Goal: Task Accomplishment & Management: Manage account settings

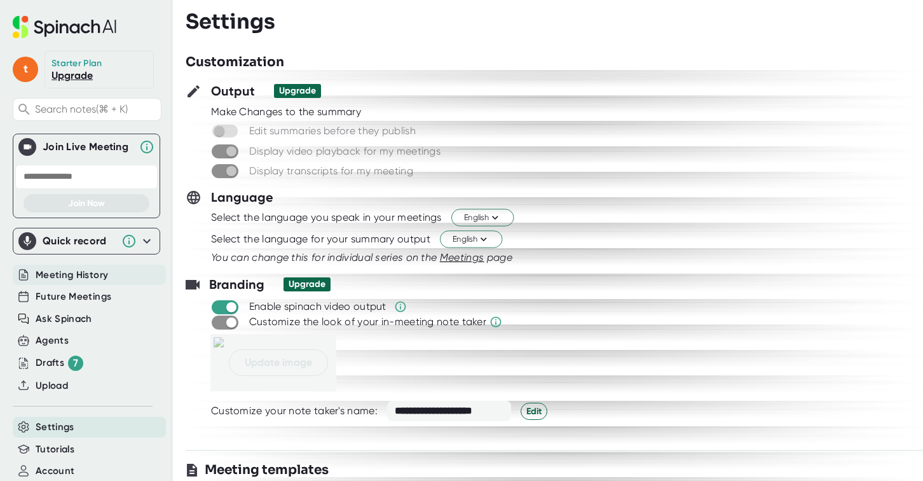
click at [85, 270] on span "Meeting History" at bounding box center [72, 275] width 72 height 15
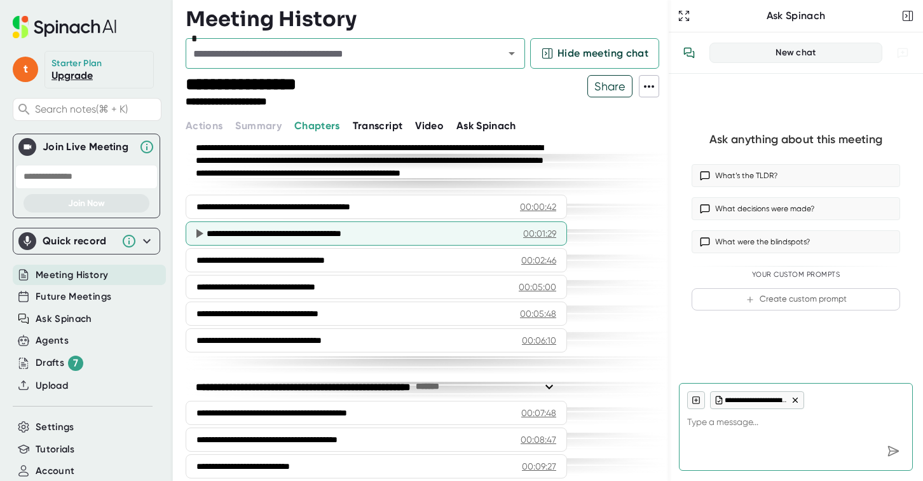
scroll to position [87, 0]
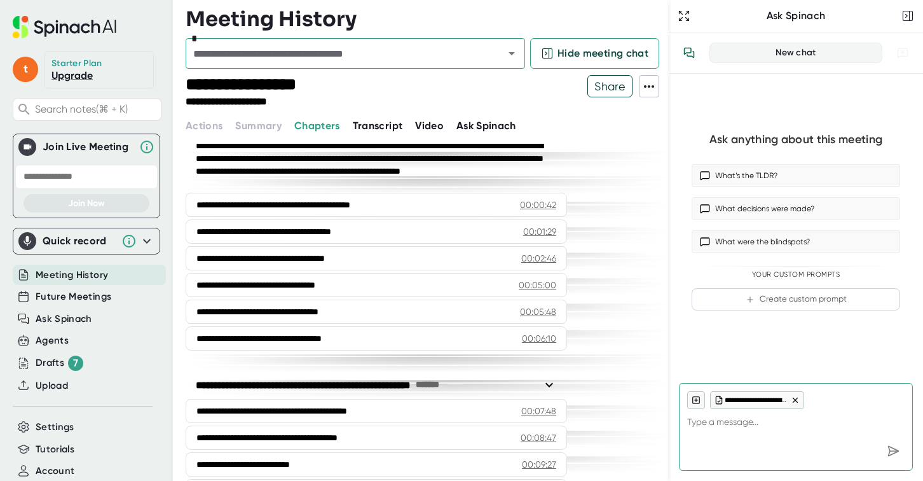
click at [375, 125] on span "Transcript" at bounding box center [378, 126] width 50 height 12
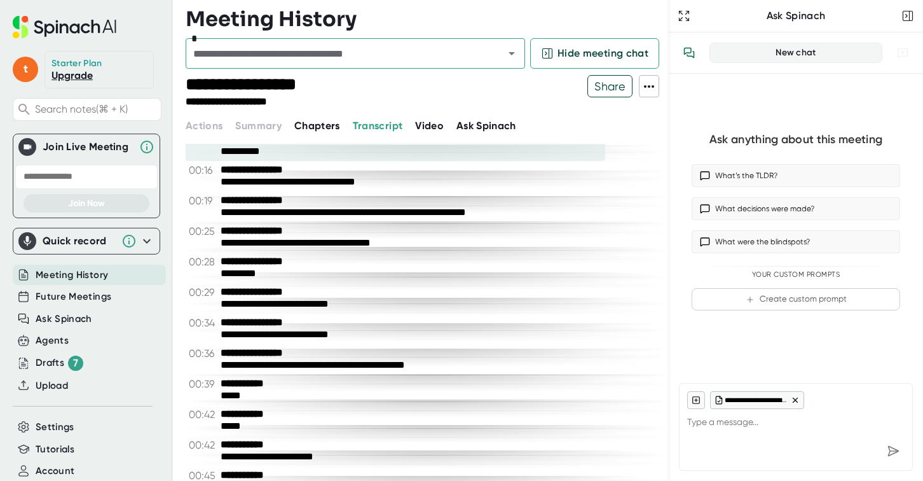
scroll to position [71, 0]
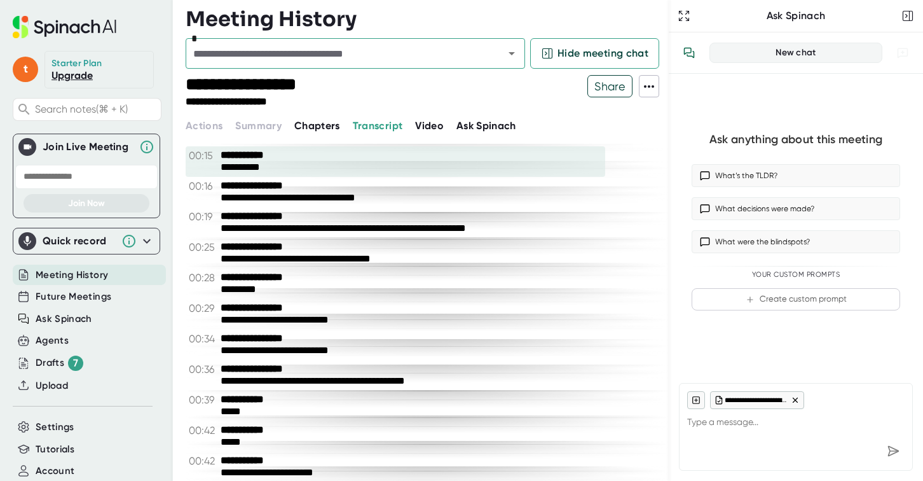
drag, startPoint x: 210, startPoint y: 152, endPoint x: 338, endPoint y: 159, distance: 127.4
click at [326, 160] on div "**********" at bounding box center [396, 161] width 420 height 31
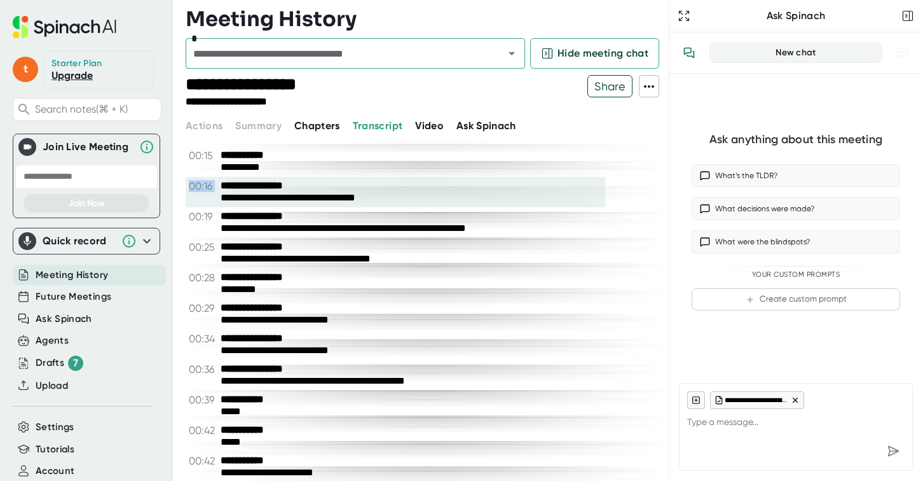
drag, startPoint x: 385, startPoint y: 160, endPoint x: 385, endPoint y: 177, distance: 16.5
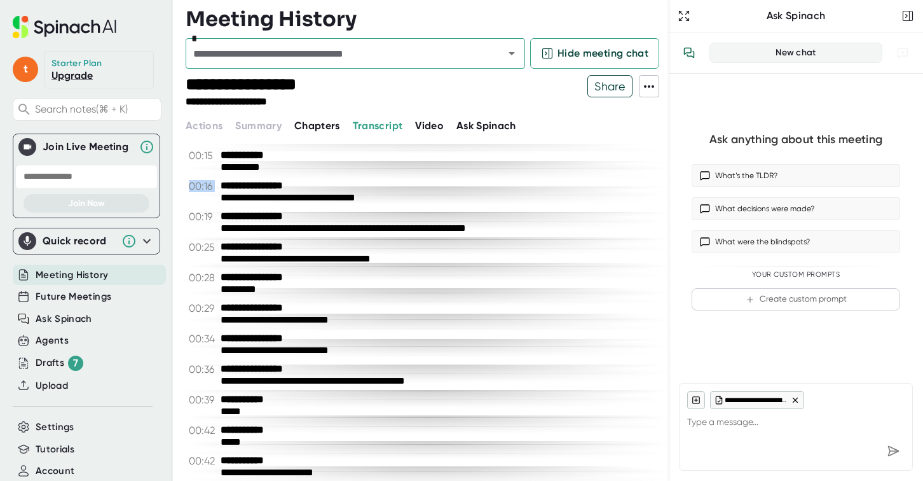
click at [649, 81] on icon at bounding box center [649, 86] width 15 height 15
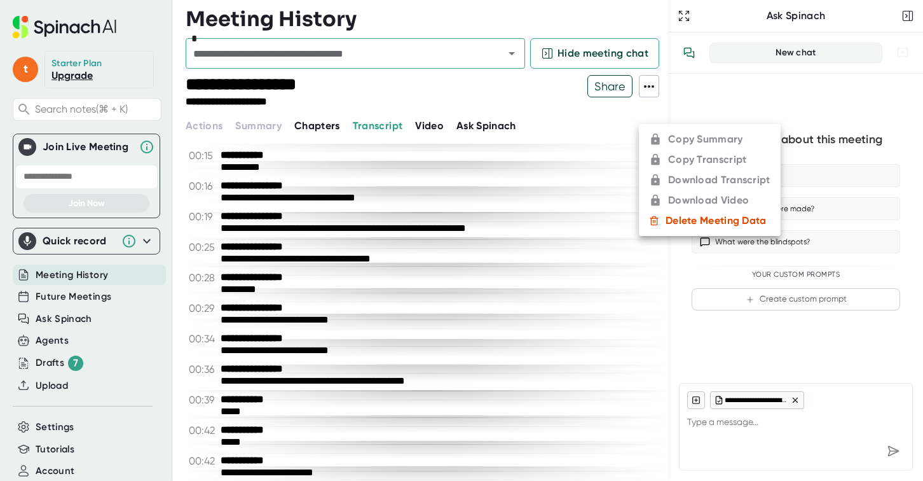
click at [304, 141] on div at bounding box center [461, 240] width 923 height 481
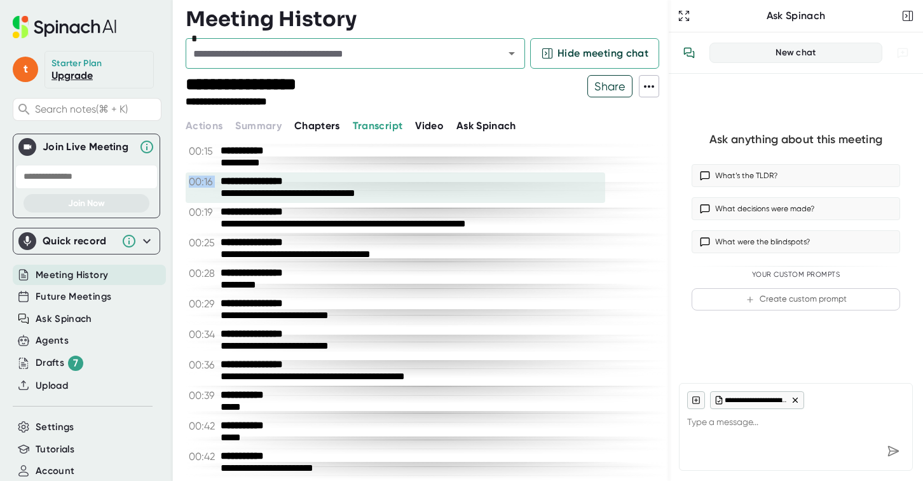
scroll to position [74, 0]
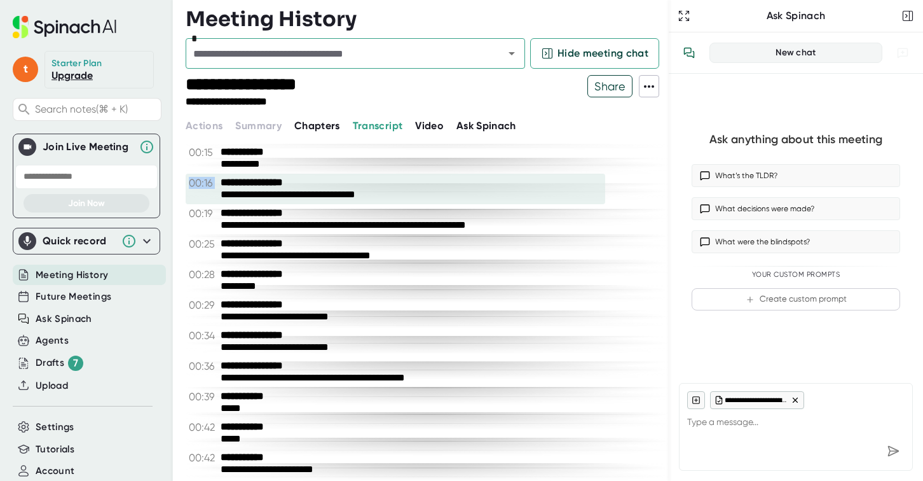
drag, startPoint x: 243, startPoint y: 146, endPoint x: 249, endPoint y: 182, distance: 36.2
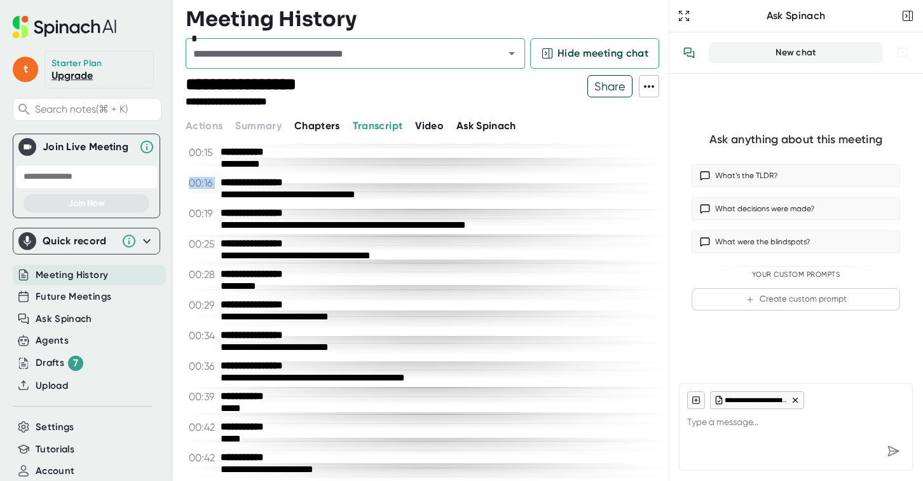
click at [316, 124] on span "Chapters" at bounding box center [317, 126] width 46 height 12
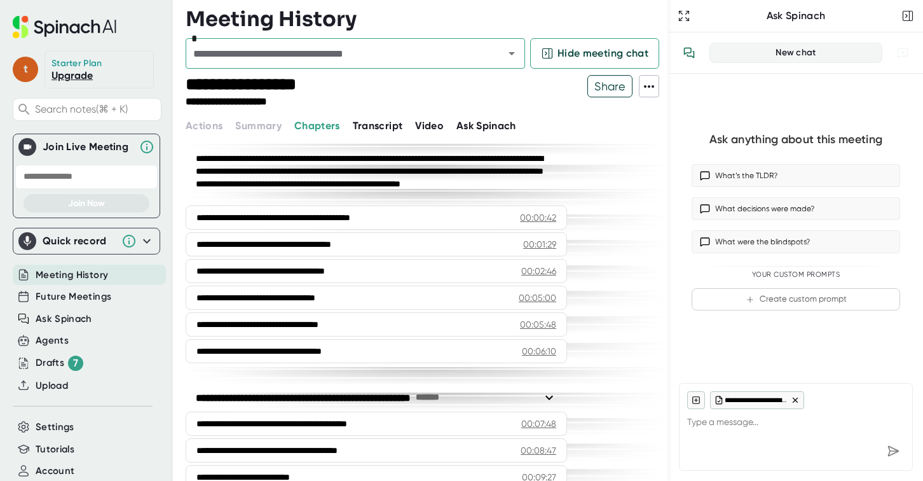
click at [27, 66] on span "t" at bounding box center [25, 69] width 25 height 25
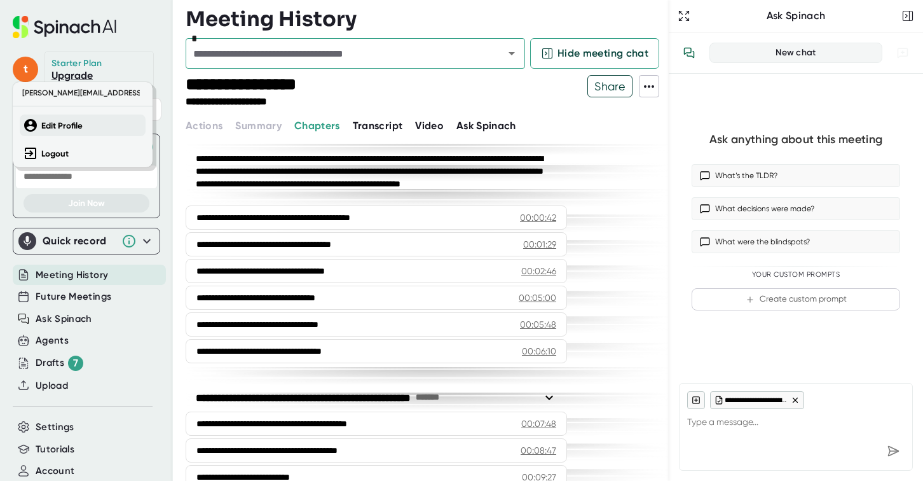
click at [59, 125] on b "Edit Profile" at bounding box center [61, 125] width 41 height 11
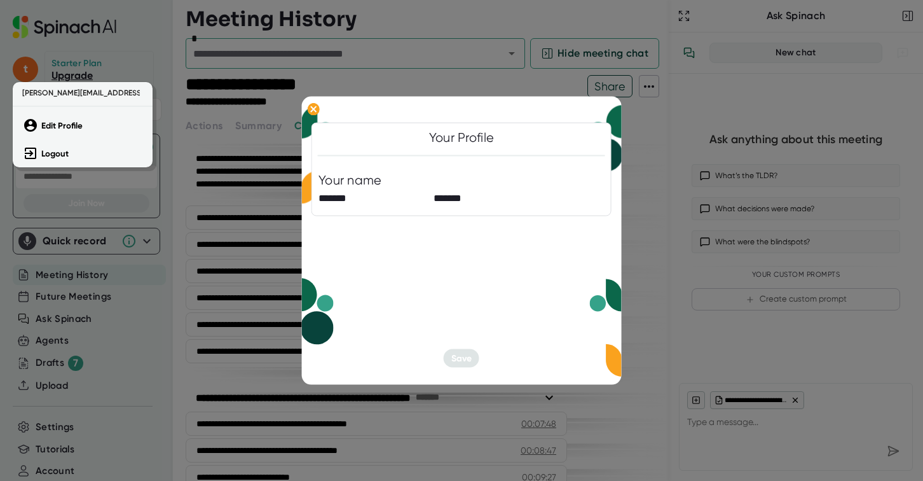
click at [320, 82] on div at bounding box center [461, 240] width 923 height 481
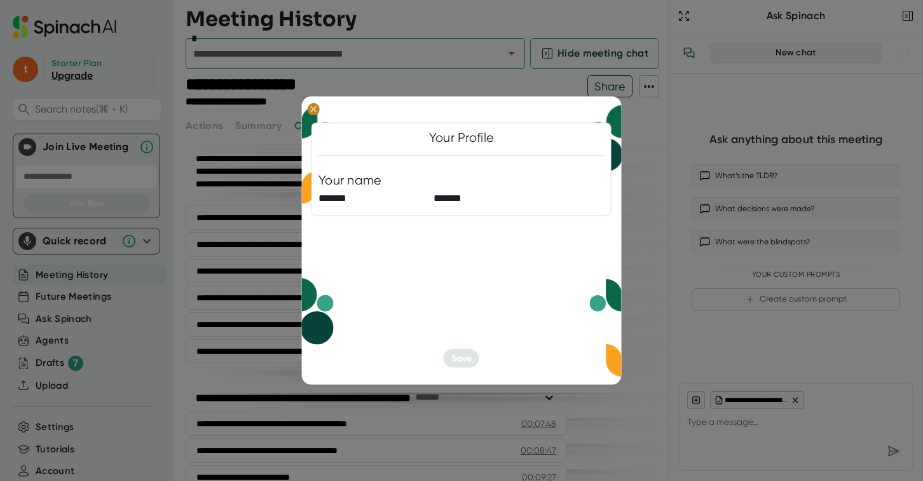
click at [314, 108] on icon at bounding box center [314, 109] width 6 height 6
type textarea "x"
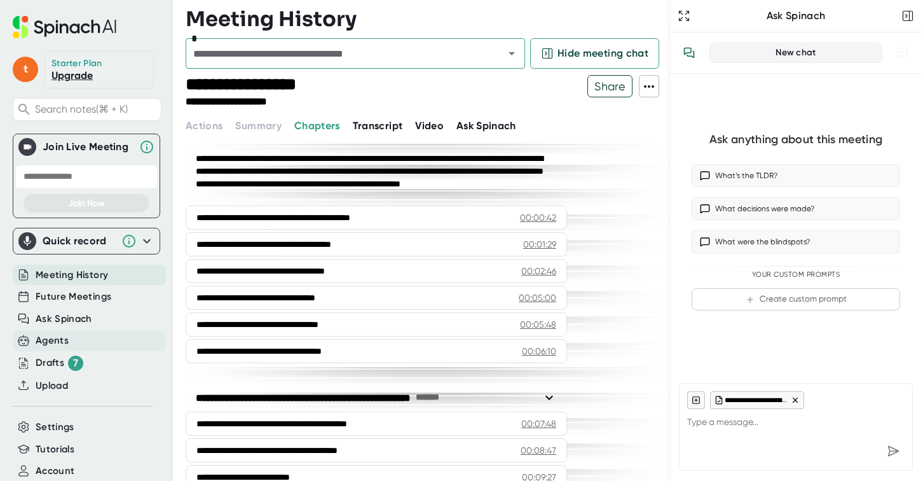
scroll to position [76, 0]
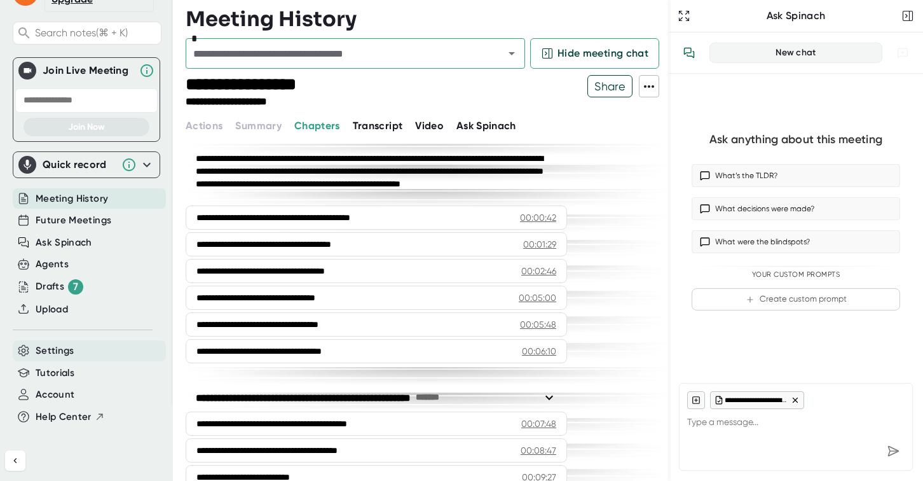
click at [63, 352] on span "Settings" at bounding box center [55, 350] width 39 height 15
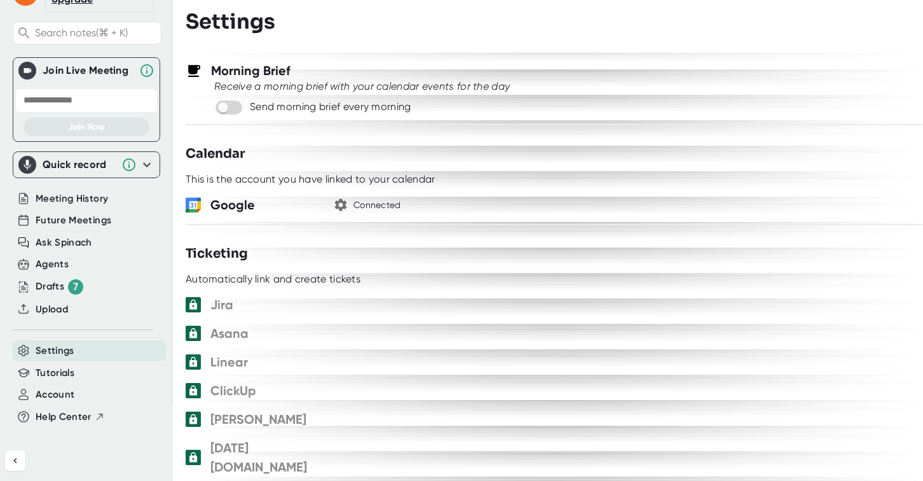
scroll to position [689, 0]
click at [342, 203] on icon "button" at bounding box center [340, 203] width 15 height 15
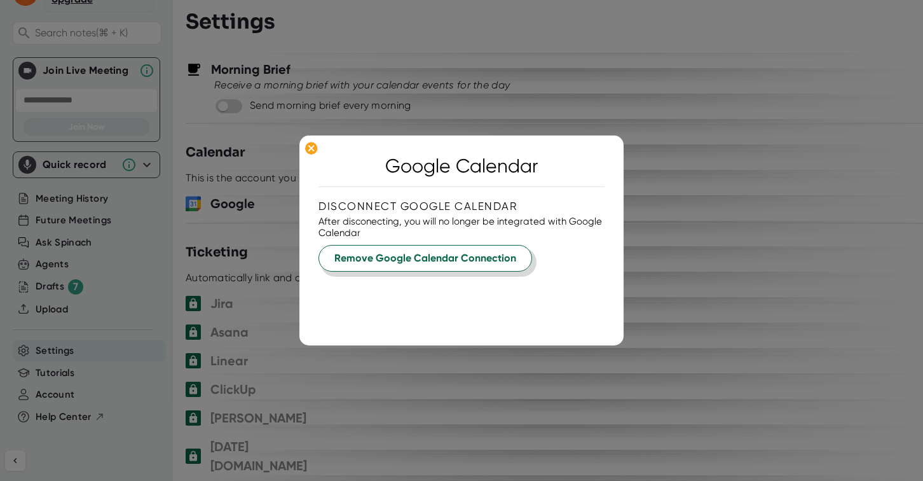
drag, startPoint x: 421, startPoint y: 258, endPoint x: 514, endPoint y: 254, distance: 92.9
click at [421, 258] on span "Remove Google Calendar Connection" at bounding box center [425, 258] width 182 height 15
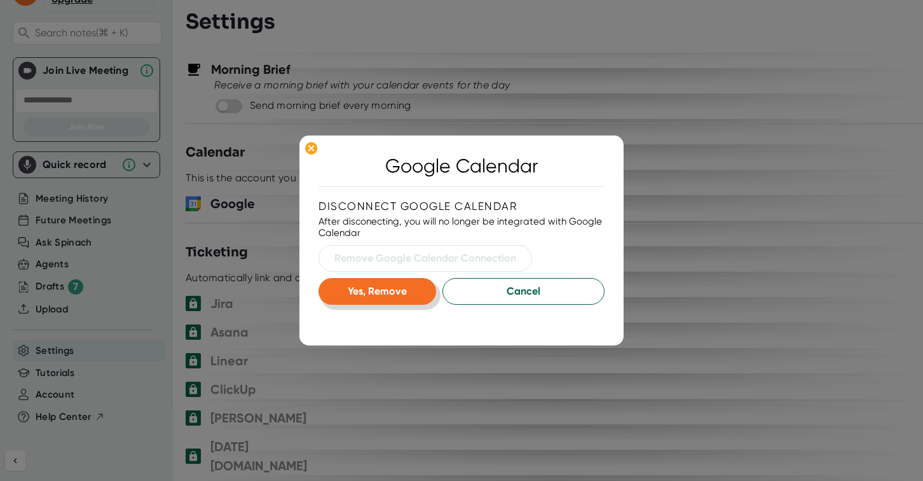
click at [373, 296] on span "Yes, Remove" at bounding box center [377, 291] width 59 height 12
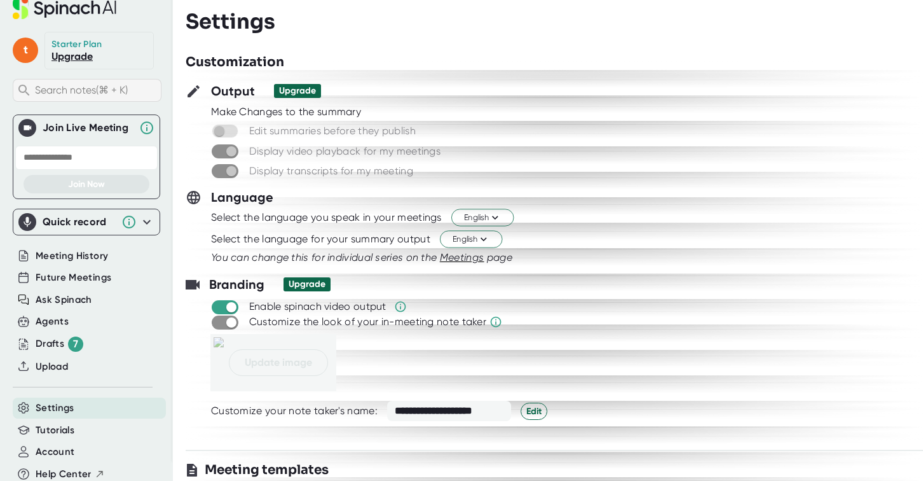
scroll to position [0, 0]
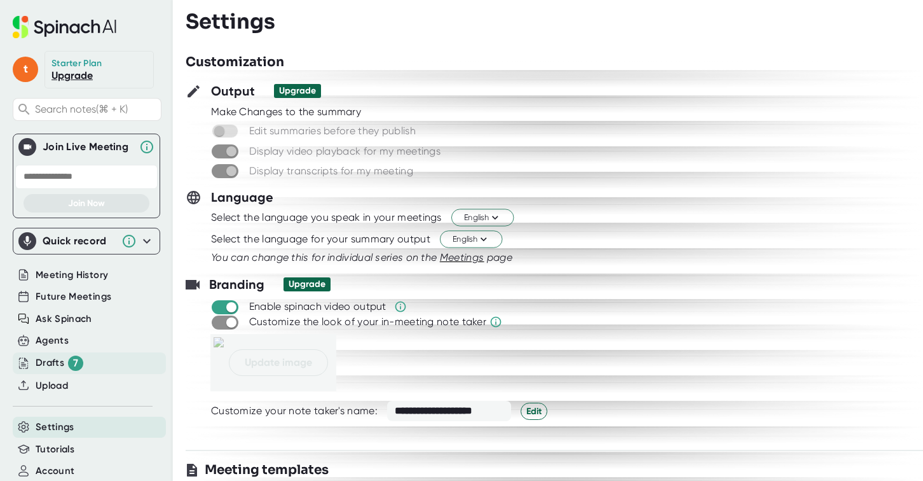
click at [62, 358] on div "Drafts 7" at bounding box center [60, 362] width 48 height 15
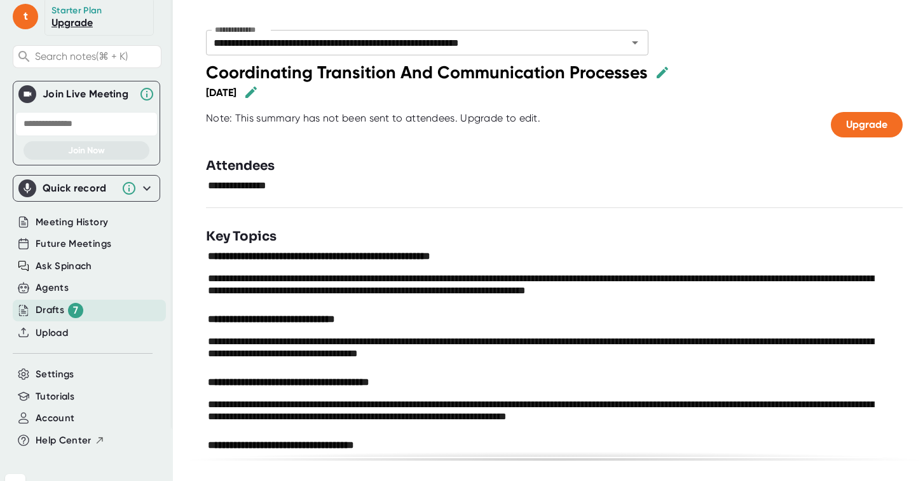
scroll to position [63, 0]
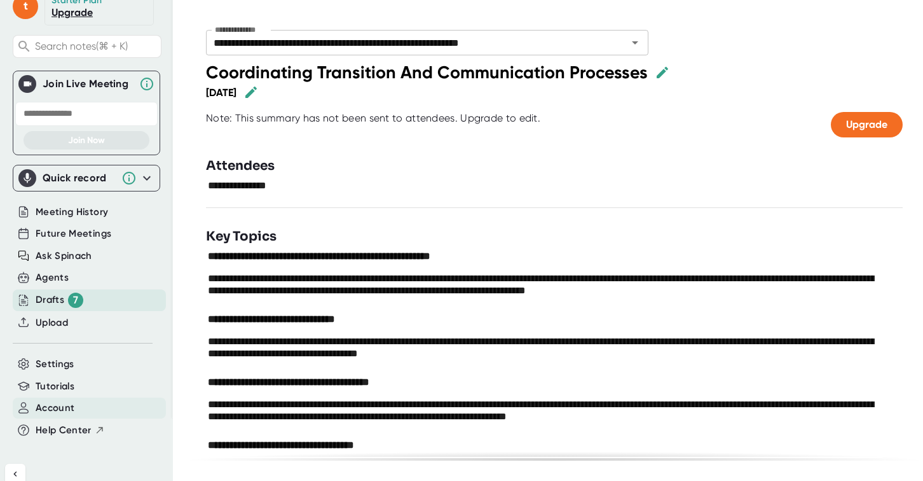
click at [63, 412] on span "Account" at bounding box center [55, 408] width 39 height 15
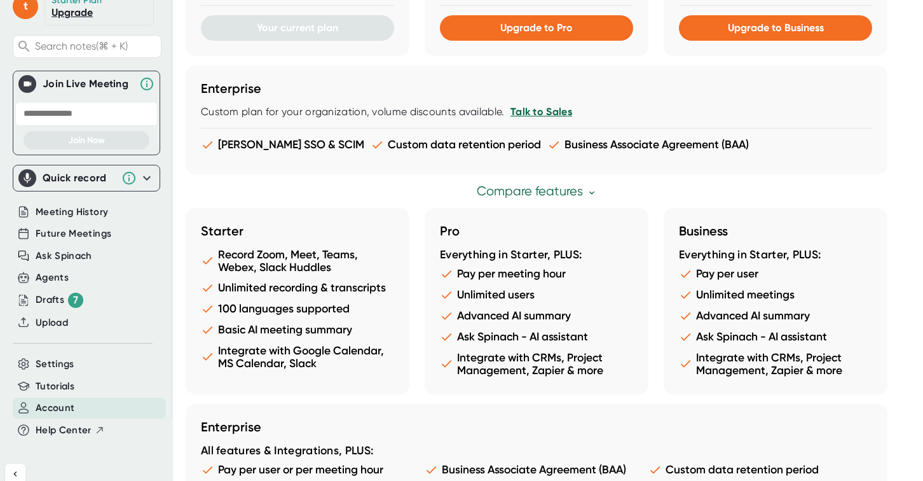
scroll to position [719, 0]
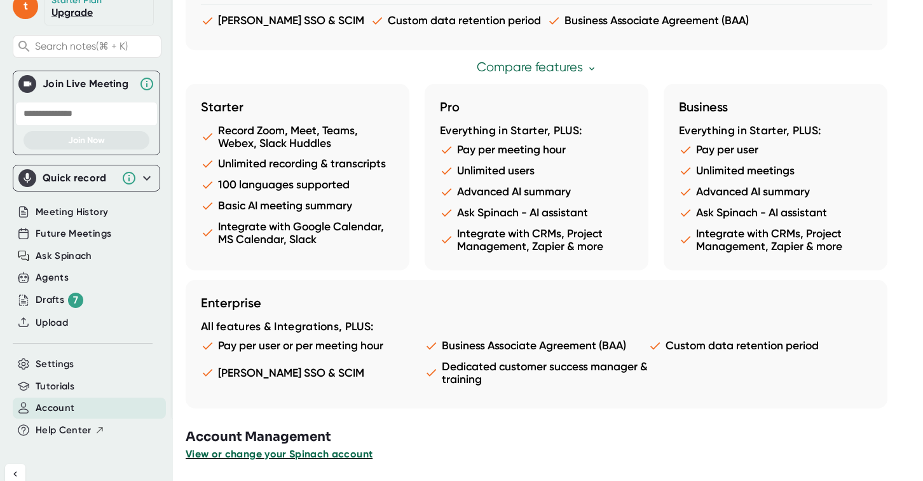
click at [303, 453] on span "View or change your Spinach account" at bounding box center [279, 454] width 187 height 12
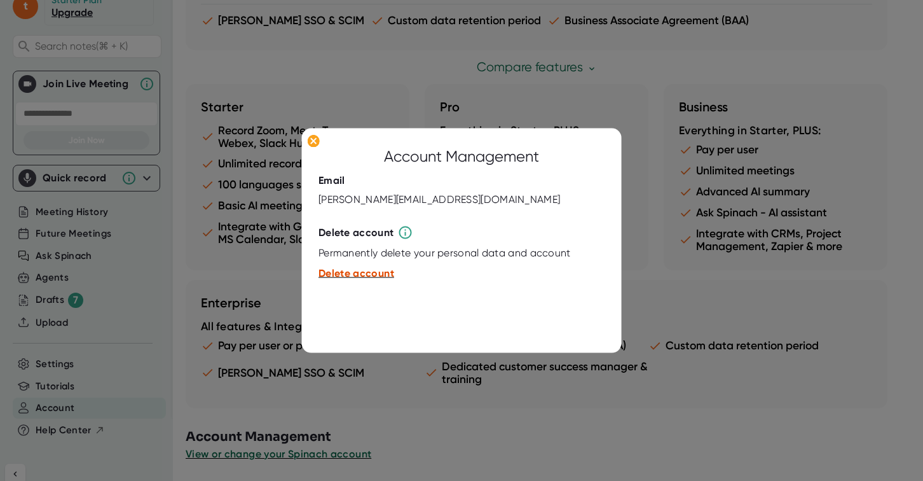
click at [357, 275] on span "Delete account" at bounding box center [357, 273] width 76 height 12
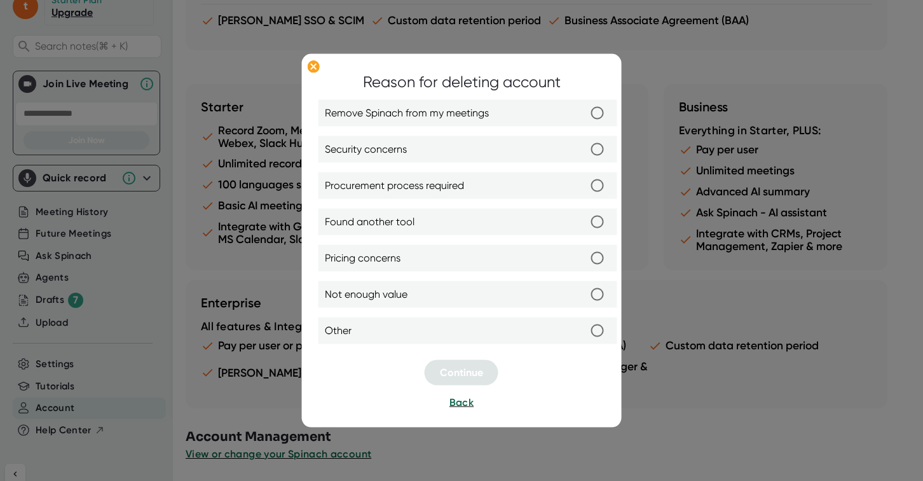
click at [596, 221] on input "Found another tool" at bounding box center [597, 222] width 27 height 27
radio input "true"
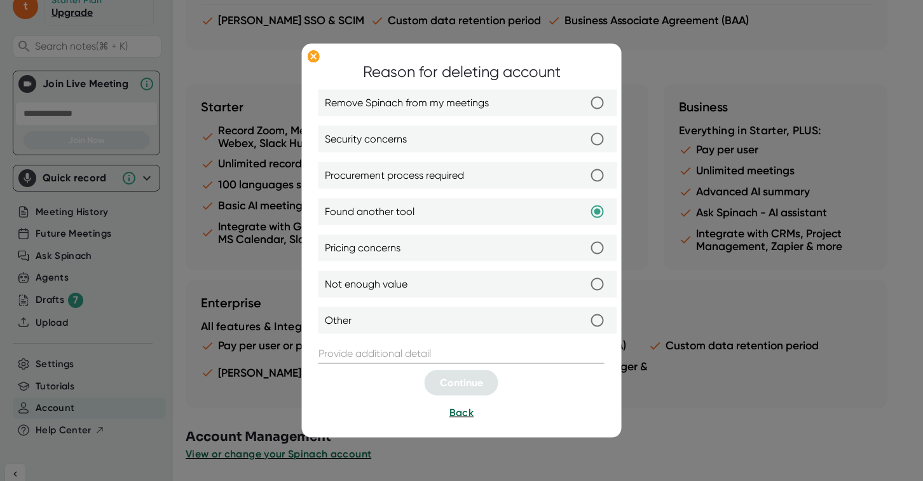
click at [372, 351] on input "text" at bounding box center [462, 353] width 286 height 20
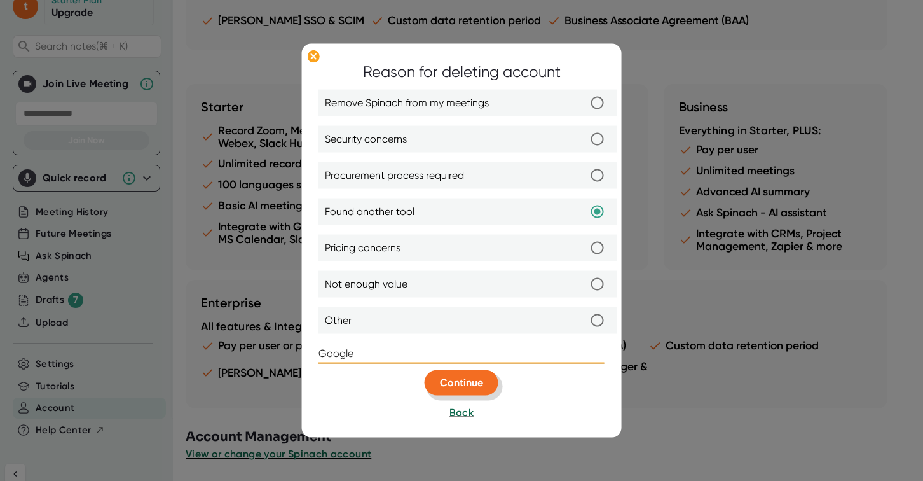
type input "Google"
click at [473, 378] on span "Continue" at bounding box center [461, 382] width 43 height 12
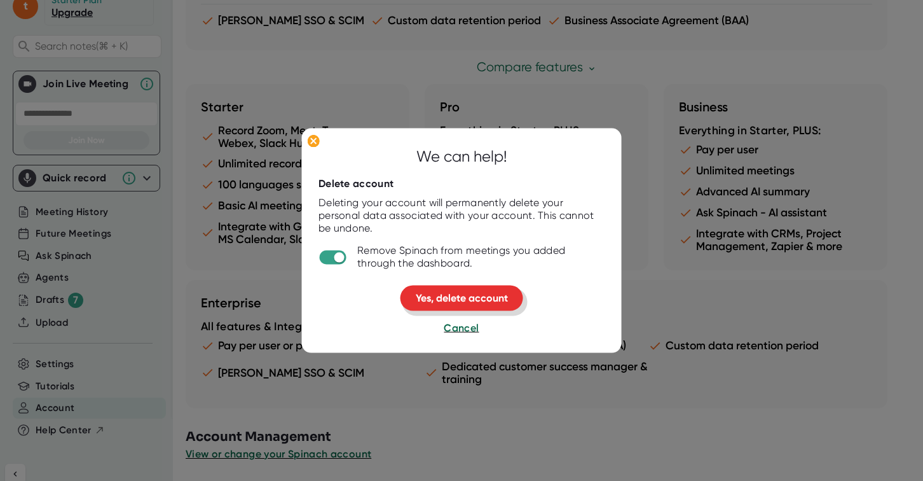
click at [485, 303] on span "Yes, delete account" at bounding box center [462, 298] width 92 height 12
click at [462, 299] on span "Yes, delete account" at bounding box center [462, 298] width 92 height 12
